Goal: Task Accomplishment & Management: Manage account settings

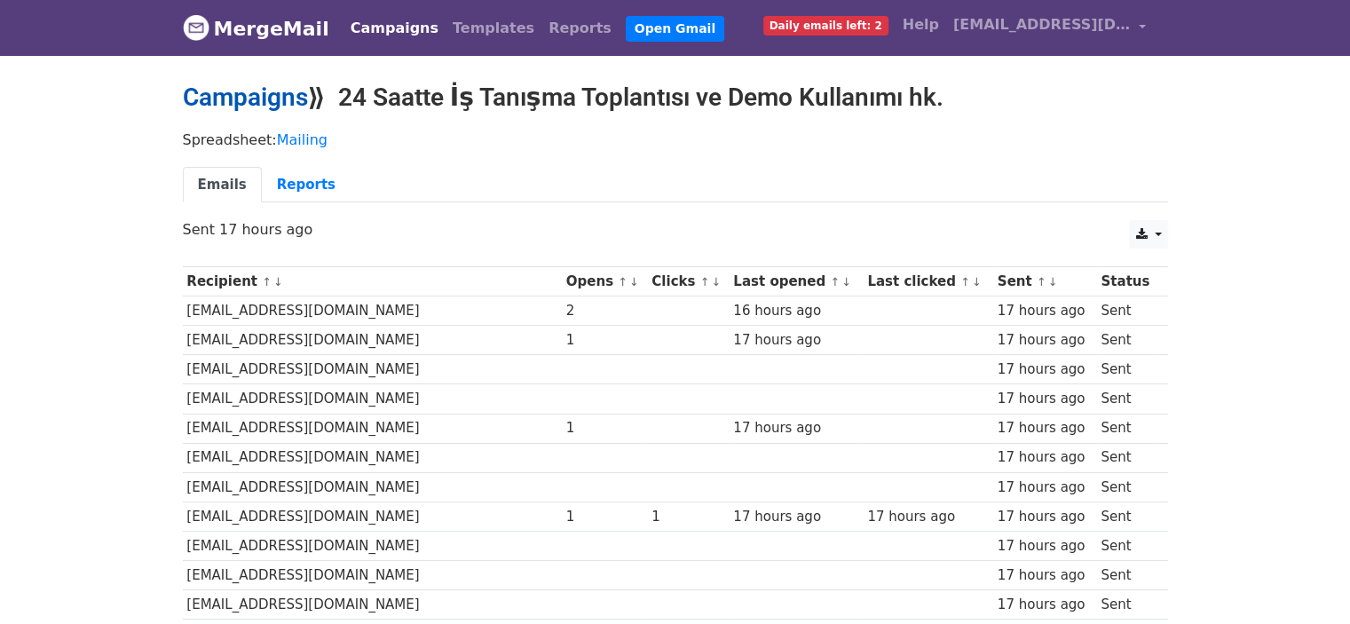
click at [252, 106] on link "Campaigns" at bounding box center [245, 97] width 125 height 29
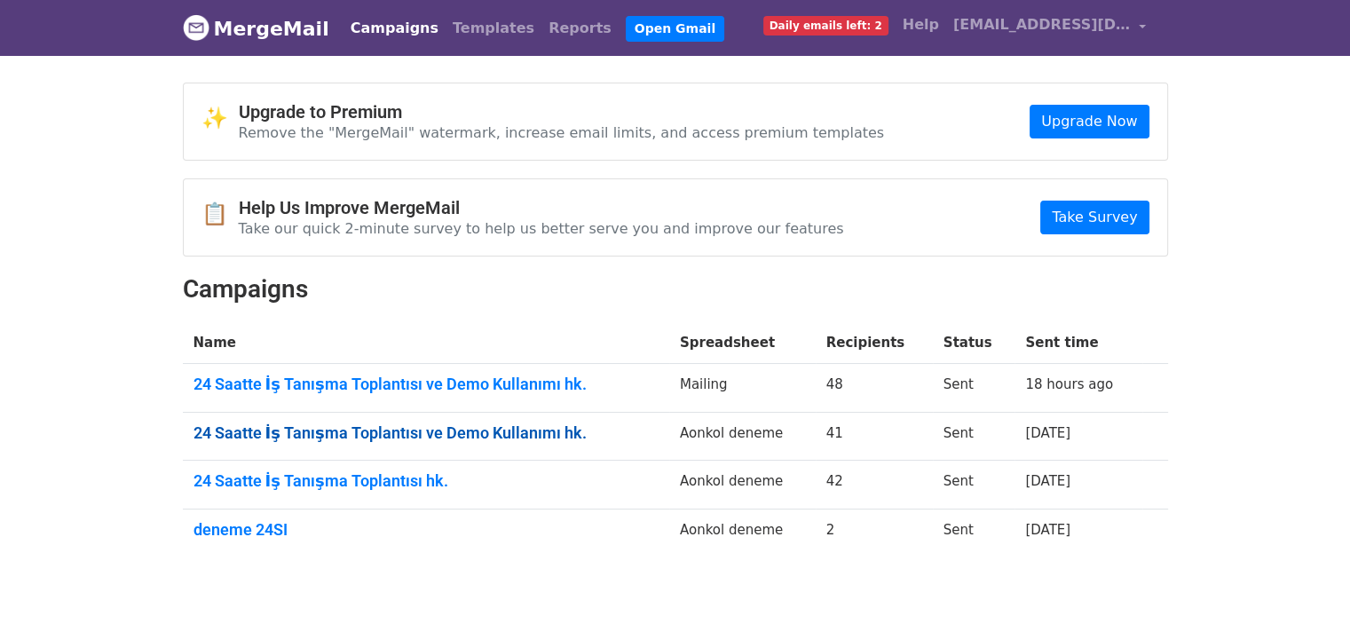
click at [349, 436] on link "24 Saatte İş Tanışma Toplantısı ve Demo Kullanımı hk." at bounding box center [425, 433] width 465 height 20
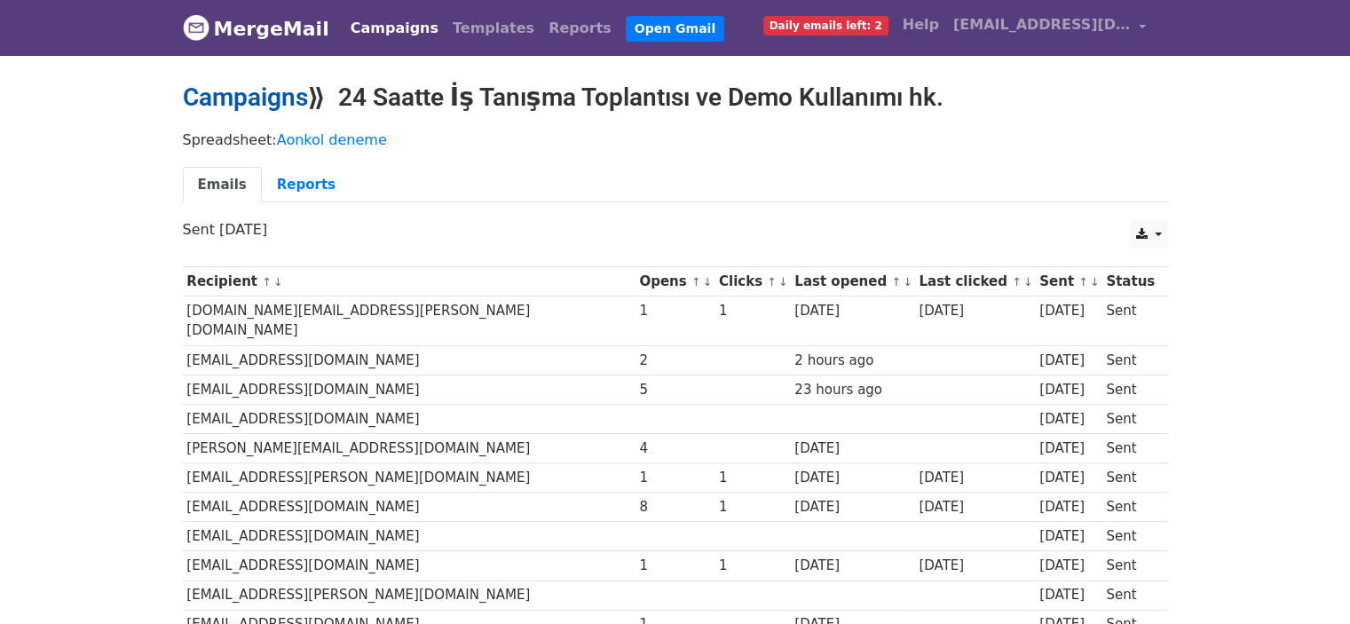
click at [266, 98] on link "Campaigns" at bounding box center [245, 97] width 125 height 29
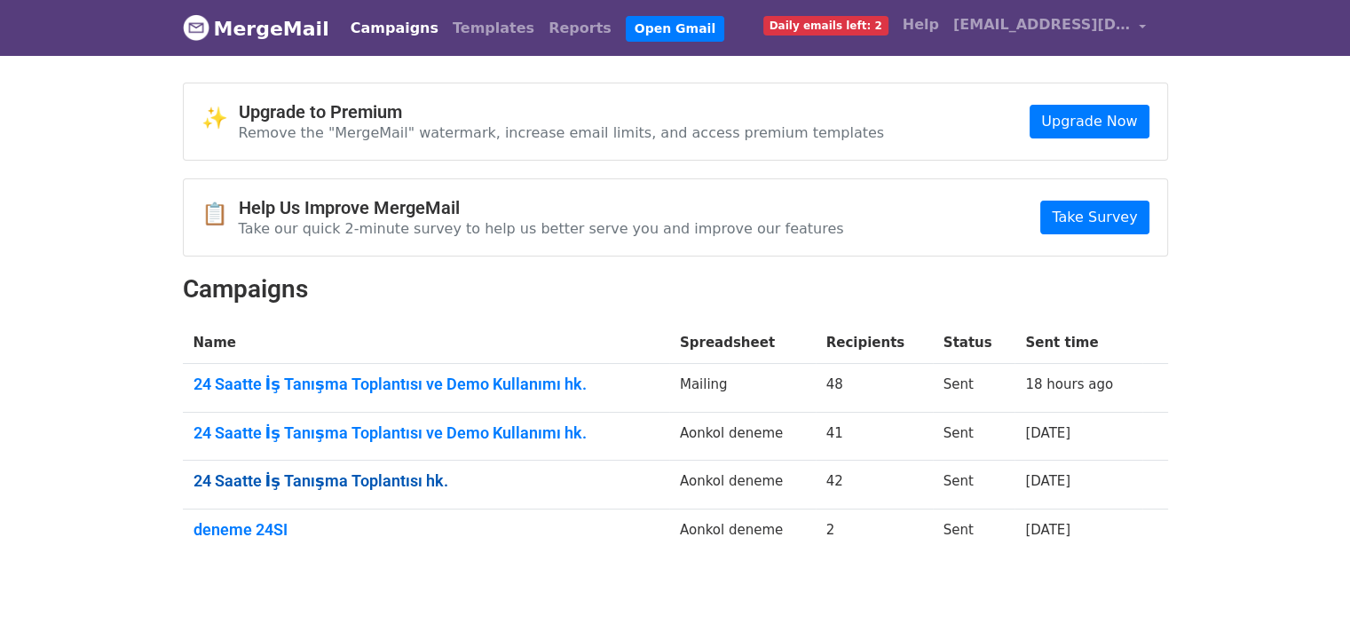
click at [359, 472] on link "24 Saatte İş Tanışma Toplantısı hk." at bounding box center [425, 481] width 465 height 20
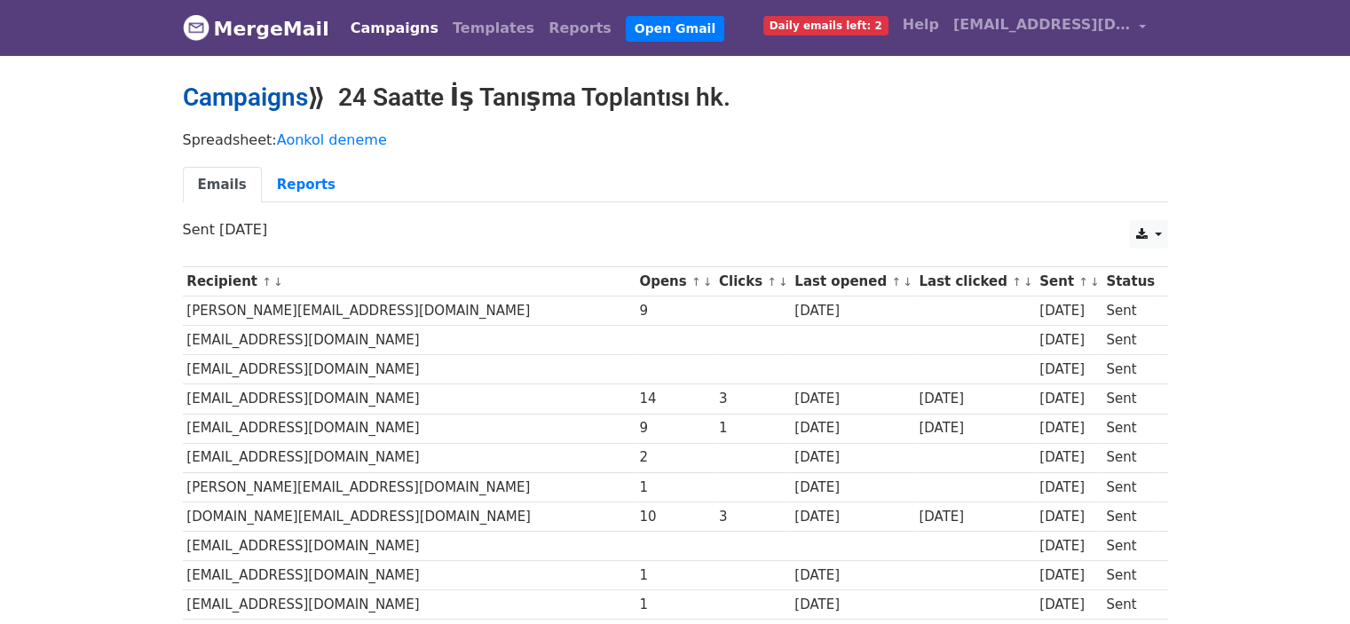
click at [275, 109] on link "Campaigns" at bounding box center [245, 97] width 125 height 29
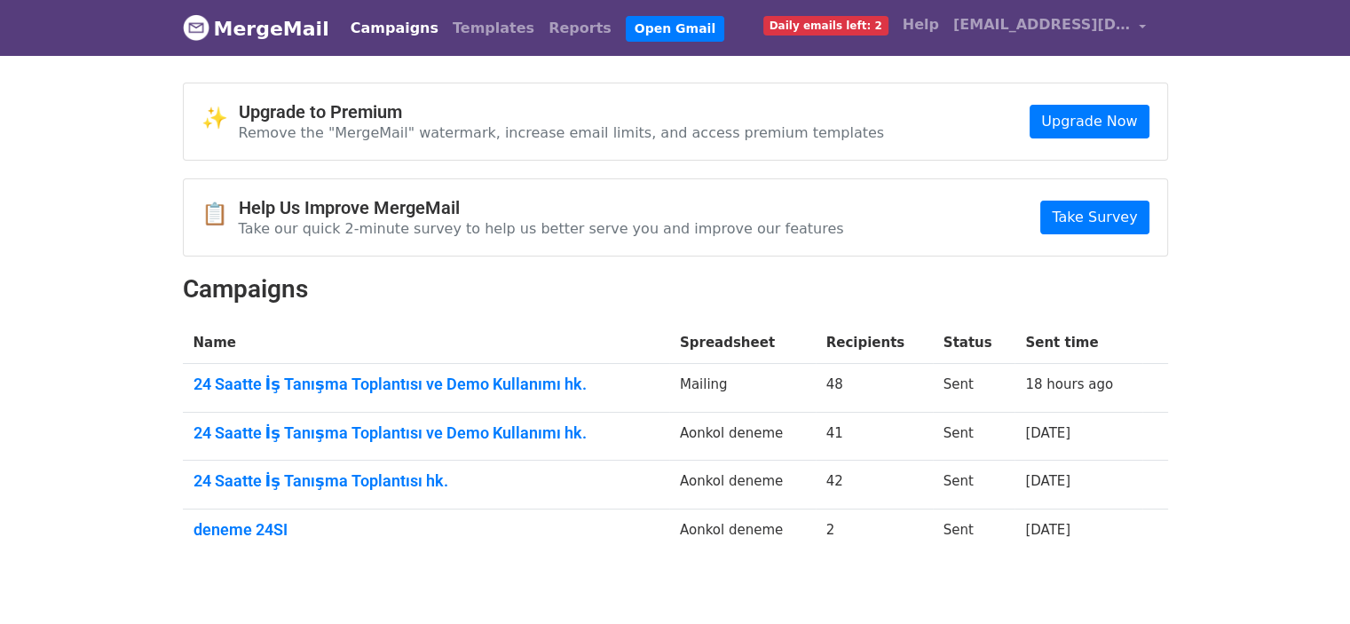
click at [347, 415] on td "24 Saatte İş Tanışma Toplantısı ve Demo Kullanımı hk." at bounding box center [426, 436] width 486 height 49
click at [353, 427] on link "24 Saatte İş Tanışma Toplantısı ve Demo Kullanımı hk." at bounding box center [425, 433] width 465 height 20
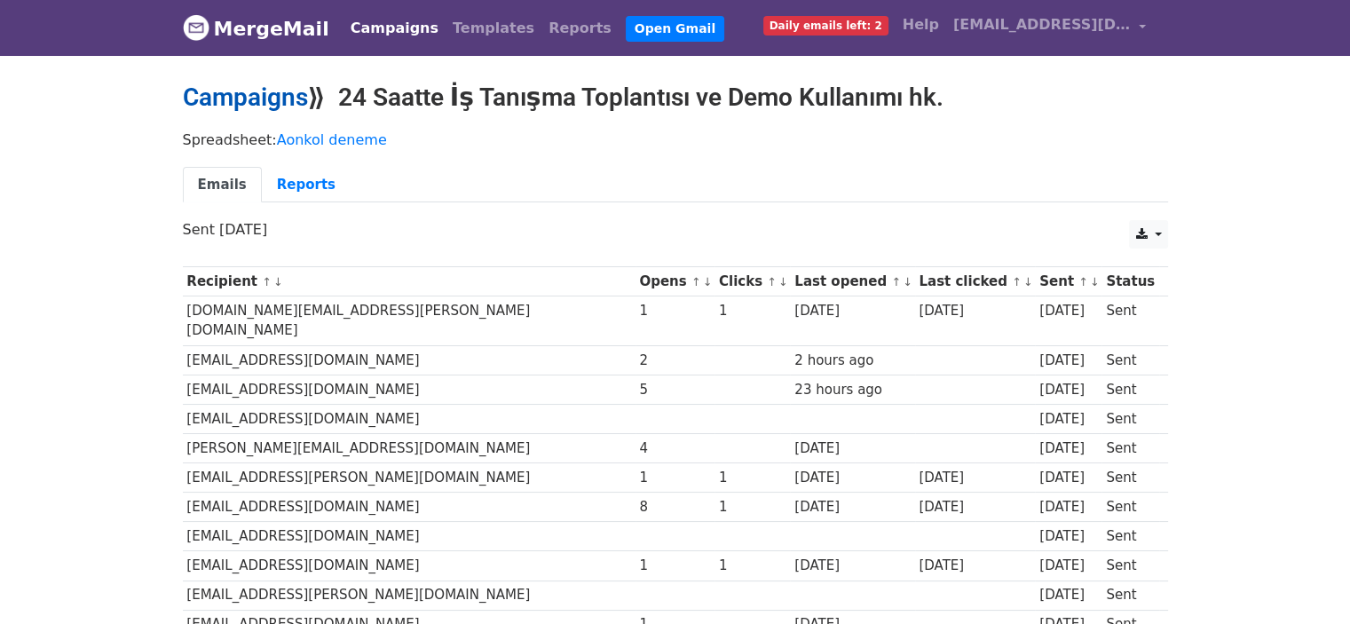
click at [265, 106] on link "Campaigns" at bounding box center [245, 97] width 125 height 29
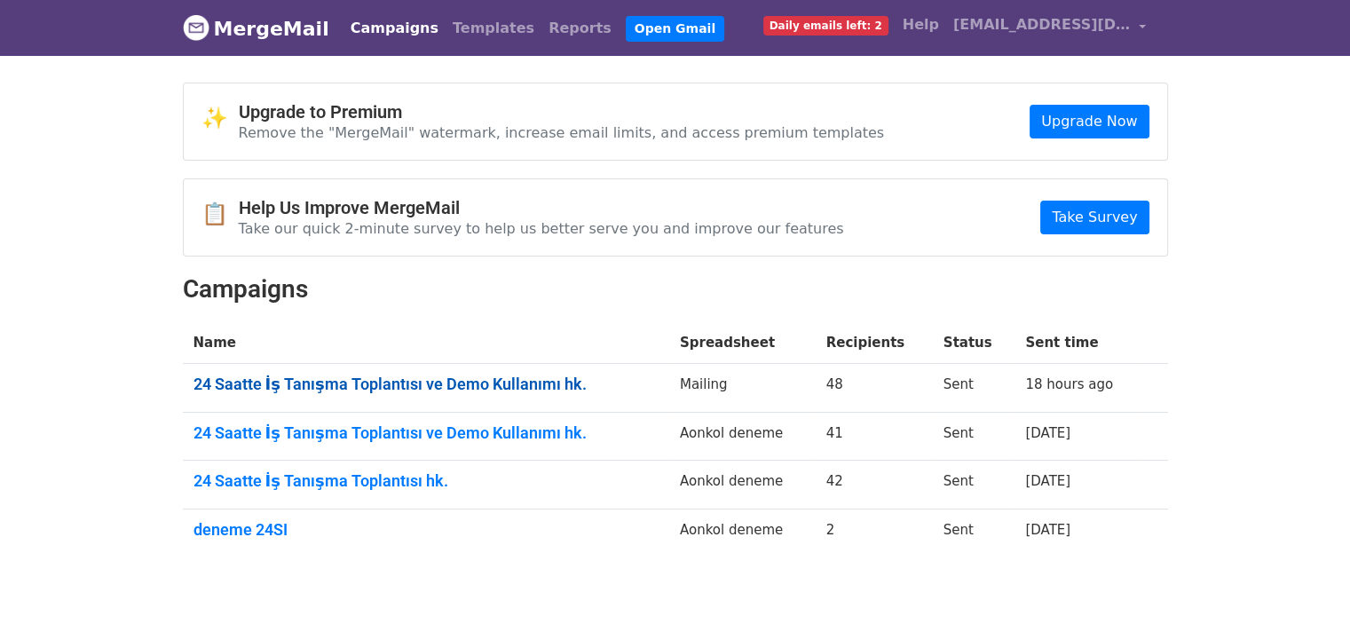
click at [331, 375] on link "24 Saatte İş Tanışma Toplantısı ve Demo Kullanımı hk." at bounding box center [425, 385] width 465 height 20
